Goal: Check status: Check status

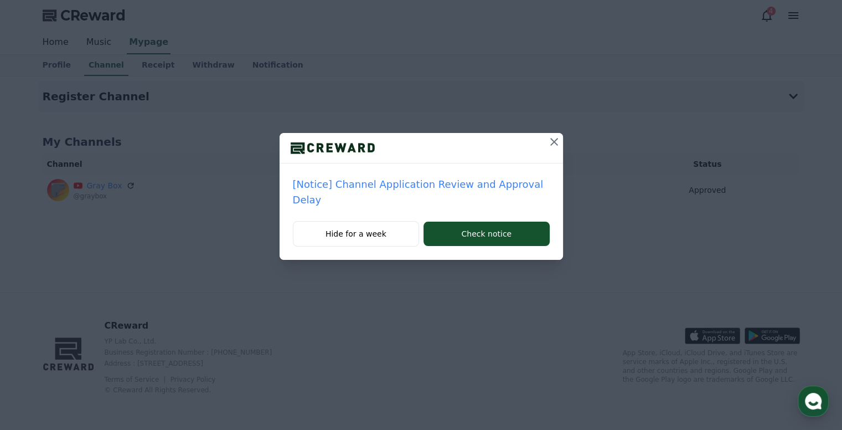
click at [555, 137] on icon at bounding box center [554, 141] width 13 height 13
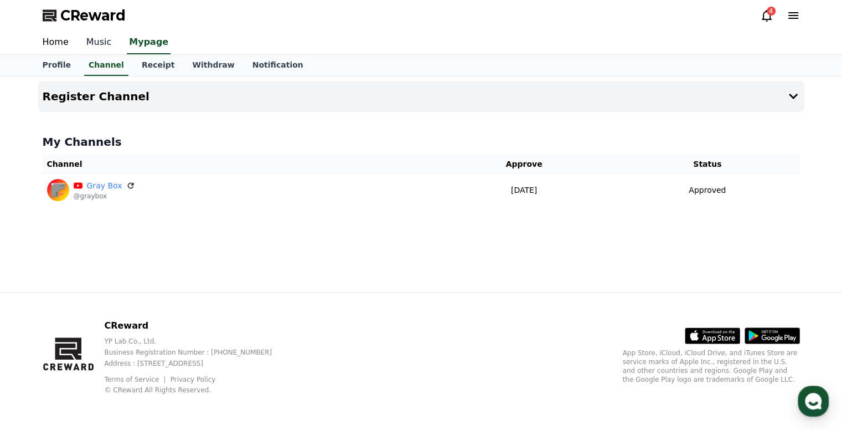
click at [101, 40] on link "Music" at bounding box center [99, 42] width 43 height 23
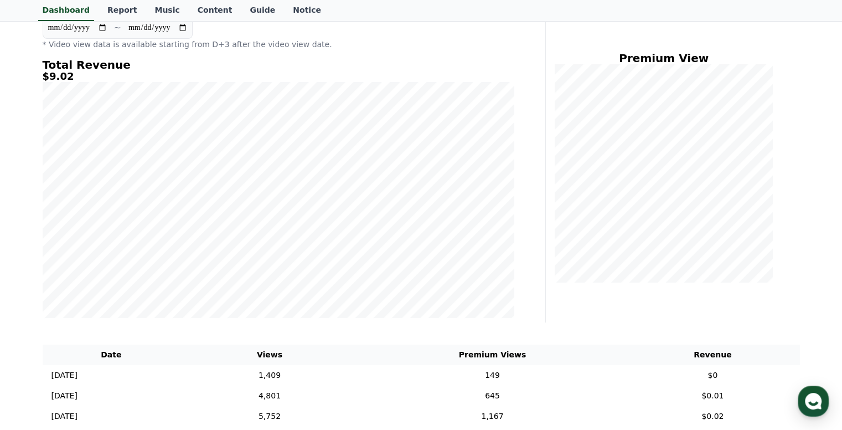
scroll to position [121, 0]
click at [58, 76] on div "Total Revenue $9.02" at bounding box center [279, 186] width 472 height 259
click at [58, 76] on h5 "$9.02" at bounding box center [279, 74] width 472 height 11
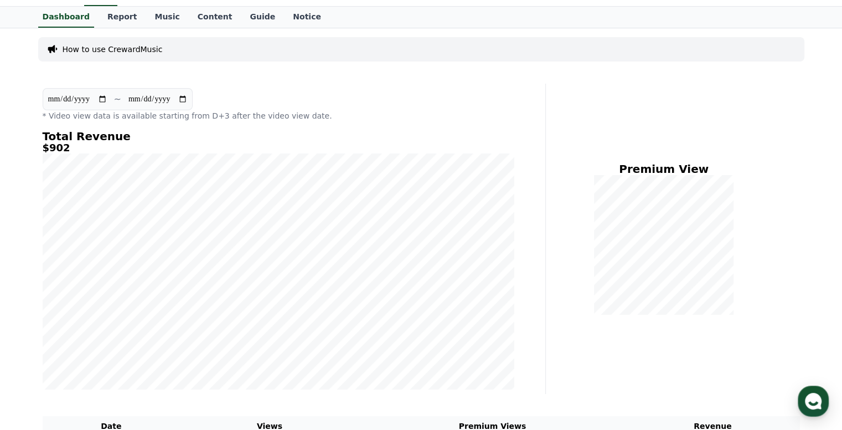
scroll to position [48, 0]
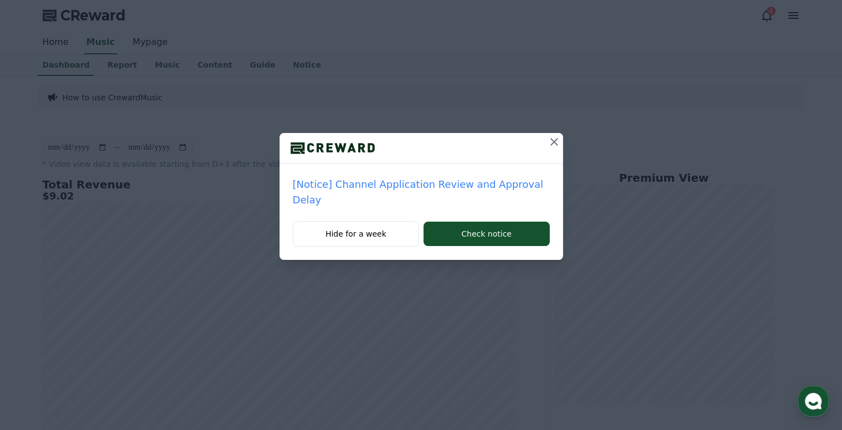
click at [550, 141] on icon at bounding box center [554, 142] width 8 height 8
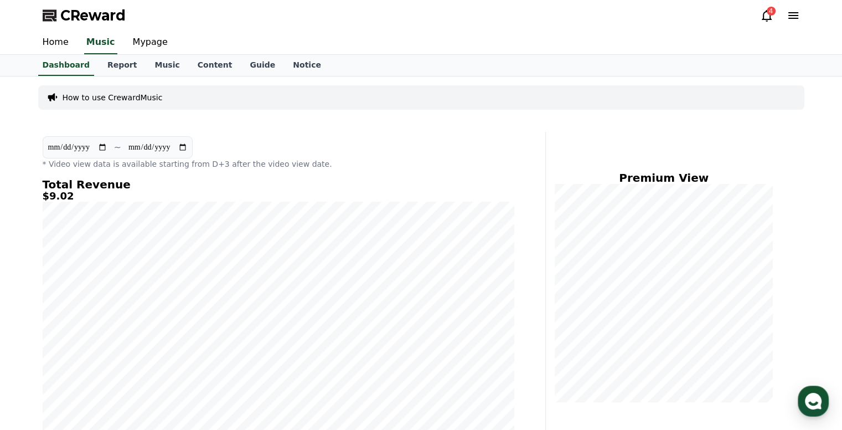
scroll to position [14, 0]
